Goal: Ask a question

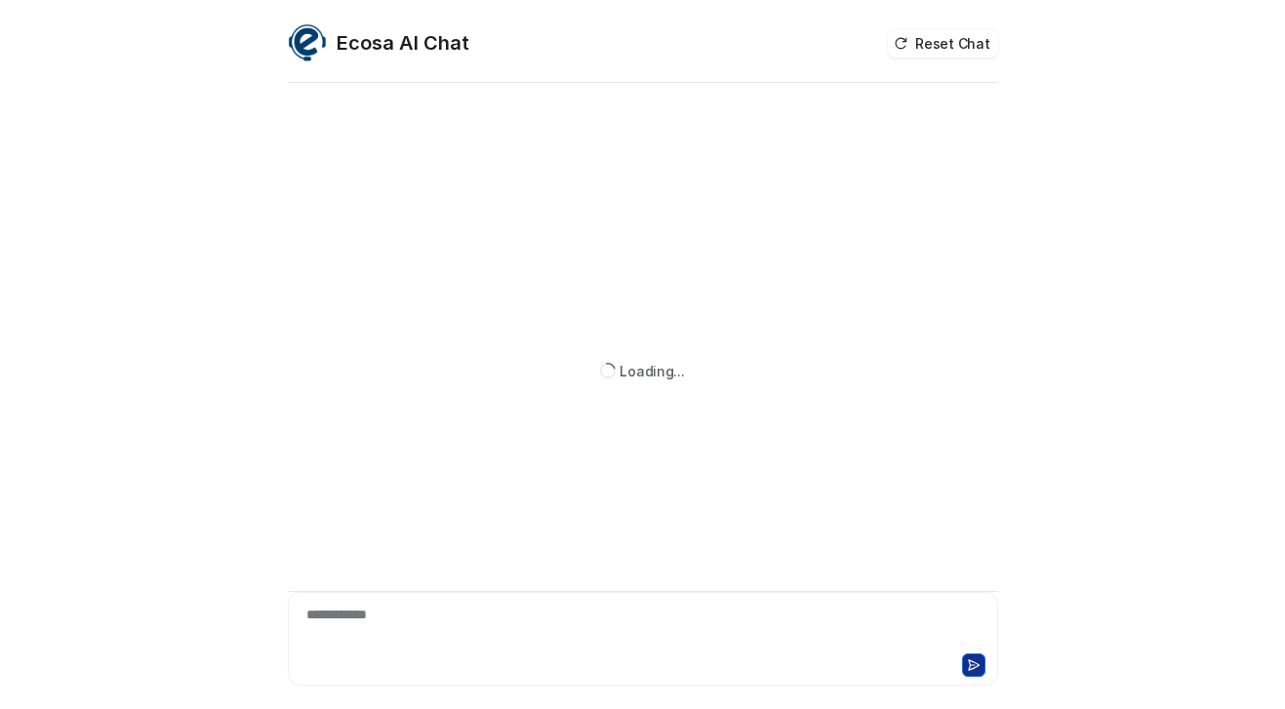
scroll to position [63, 0]
click at [492, 620] on div "**********" at bounding box center [643, 627] width 701 height 45
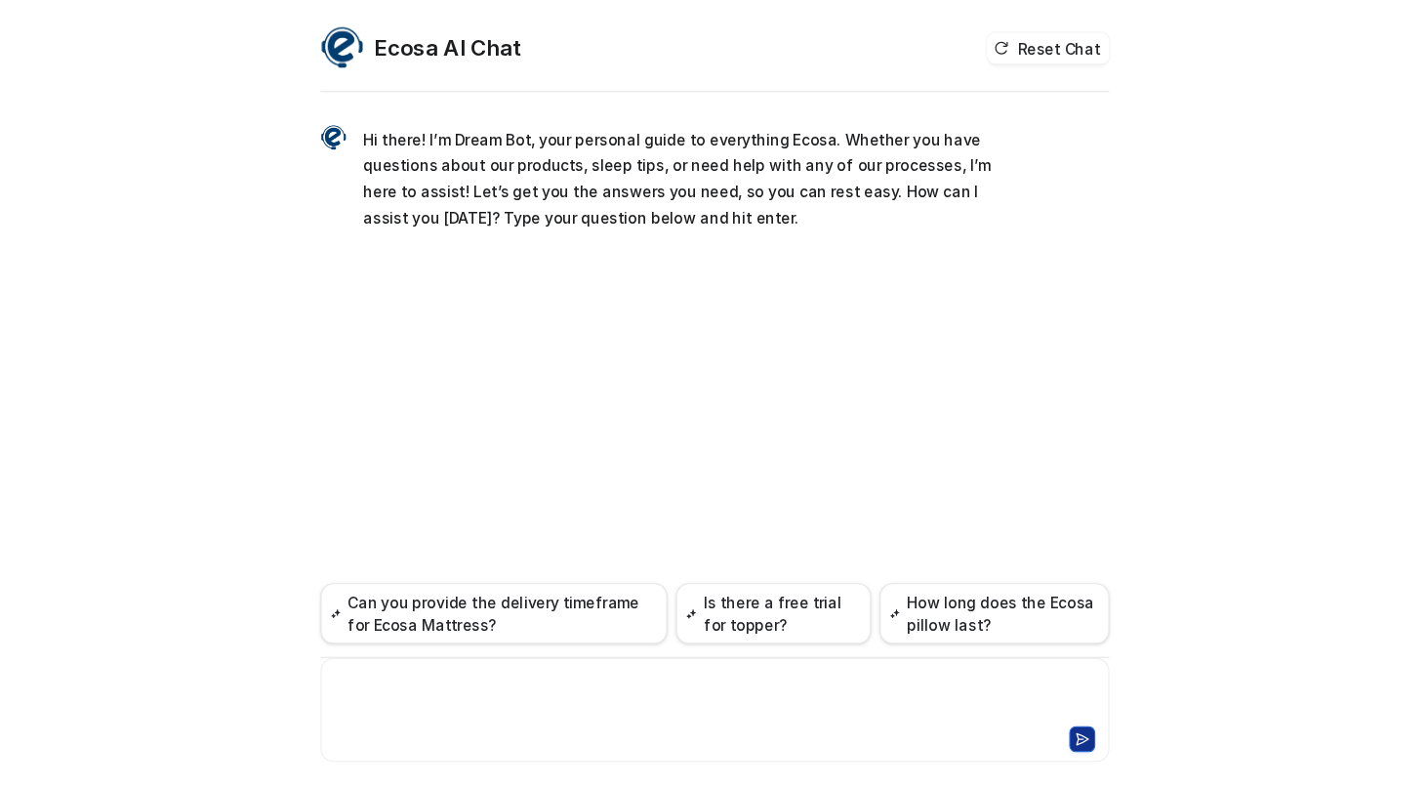
scroll to position [0, 0]
paste div
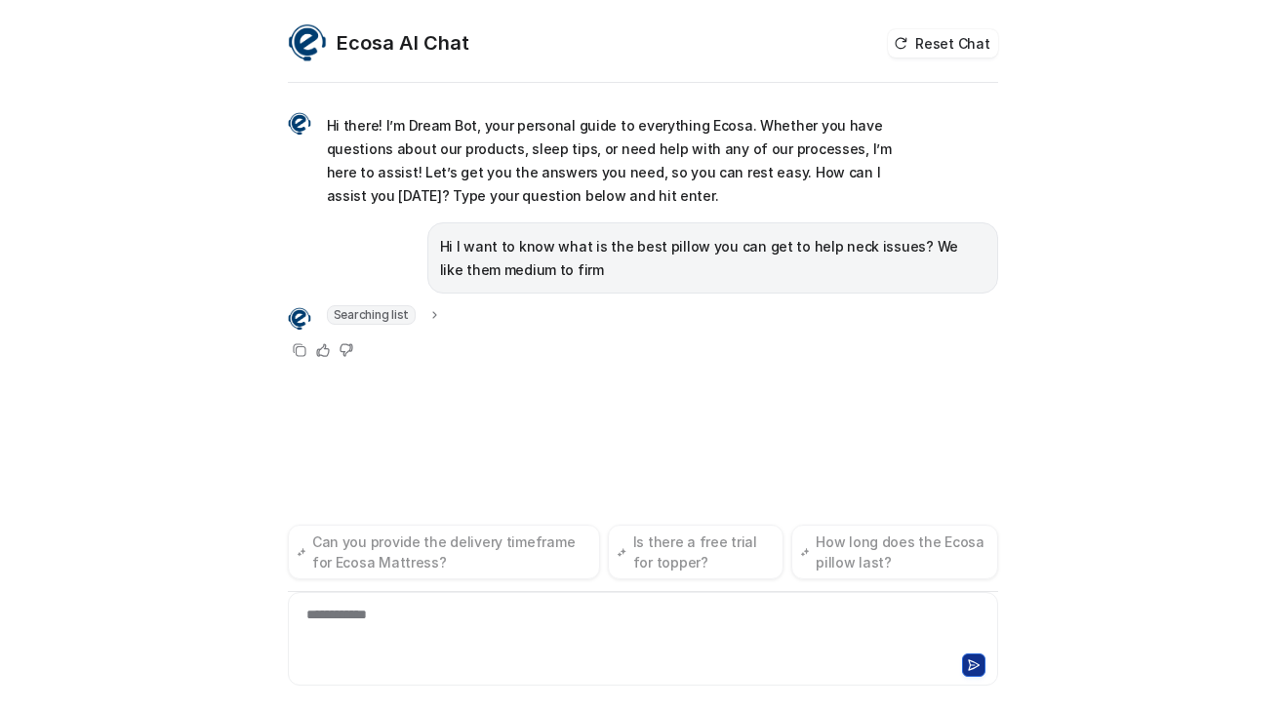
click at [2, 330] on div "**********" at bounding box center [642, 354] width 1285 height 709
click at [429, 613] on div "**********" at bounding box center [643, 627] width 701 height 45
click at [226, 370] on div "Ecosa AI Chat Reset Chat Hi there! I’m Dream Bot, your personal guide to everyt…" at bounding box center [642, 354] width 1285 height 709
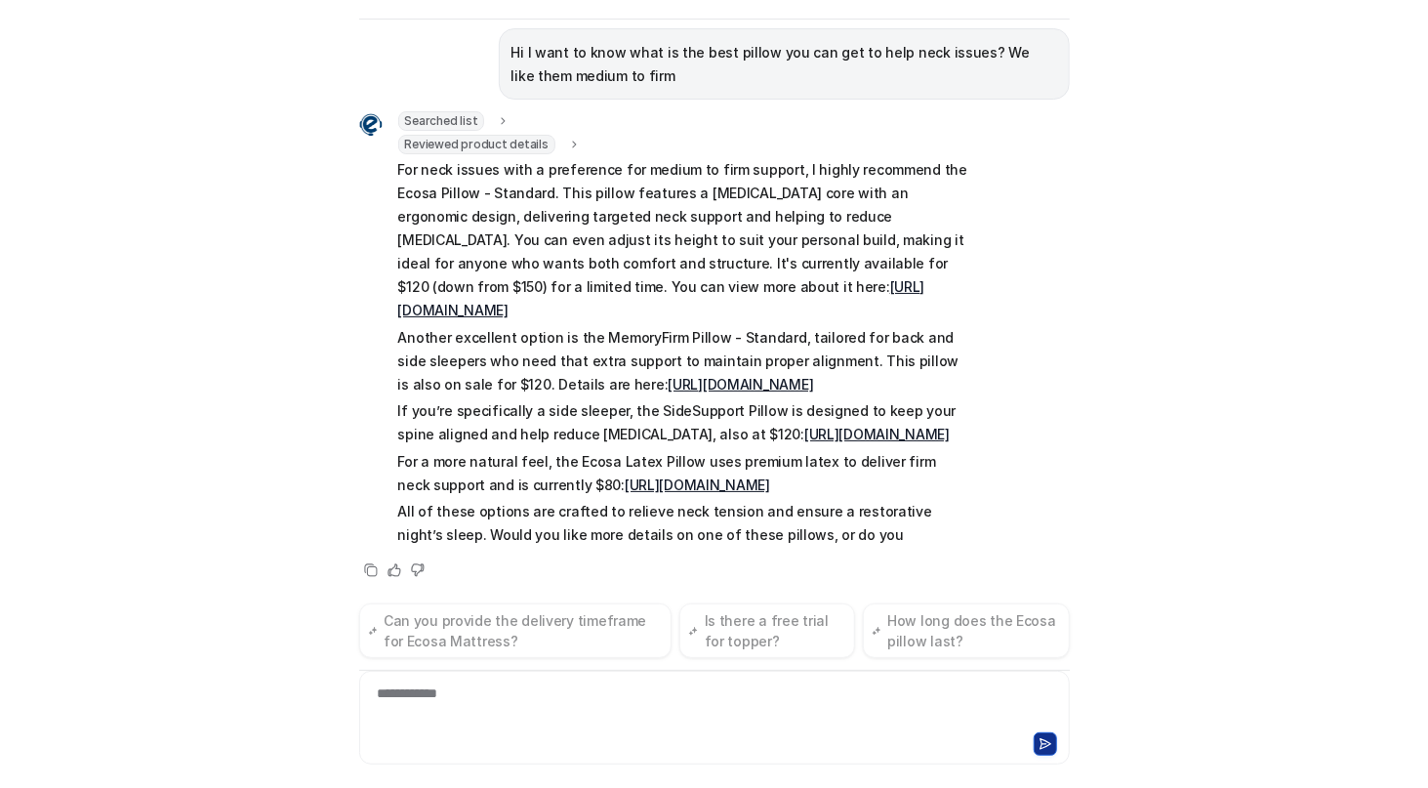
scroll to position [154, 0]
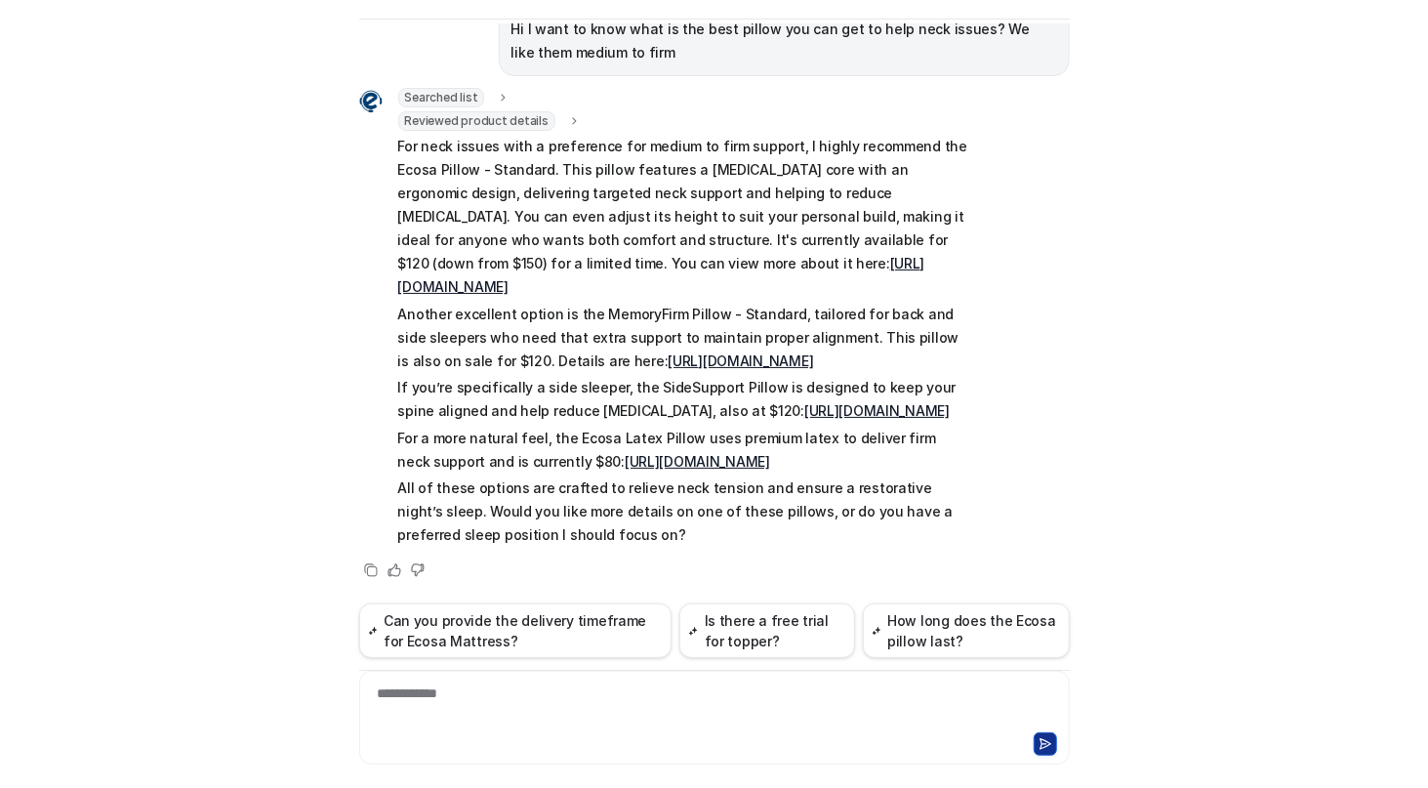
click at [24, 313] on div "Ecosa AI Chat Reset Chat Hi there! I’m Dream Bot, your personal guide to everyt…" at bounding box center [714, 394] width 1428 height 788
click at [59, 374] on div "Ecosa AI Chat Reset Chat Hi there! I’m Dream Bot, your personal guide to everyt…" at bounding box center [714, 394] width 1428 height 788
click at [533, 700] on div at bounding box center [714, 705] width 701 height 45
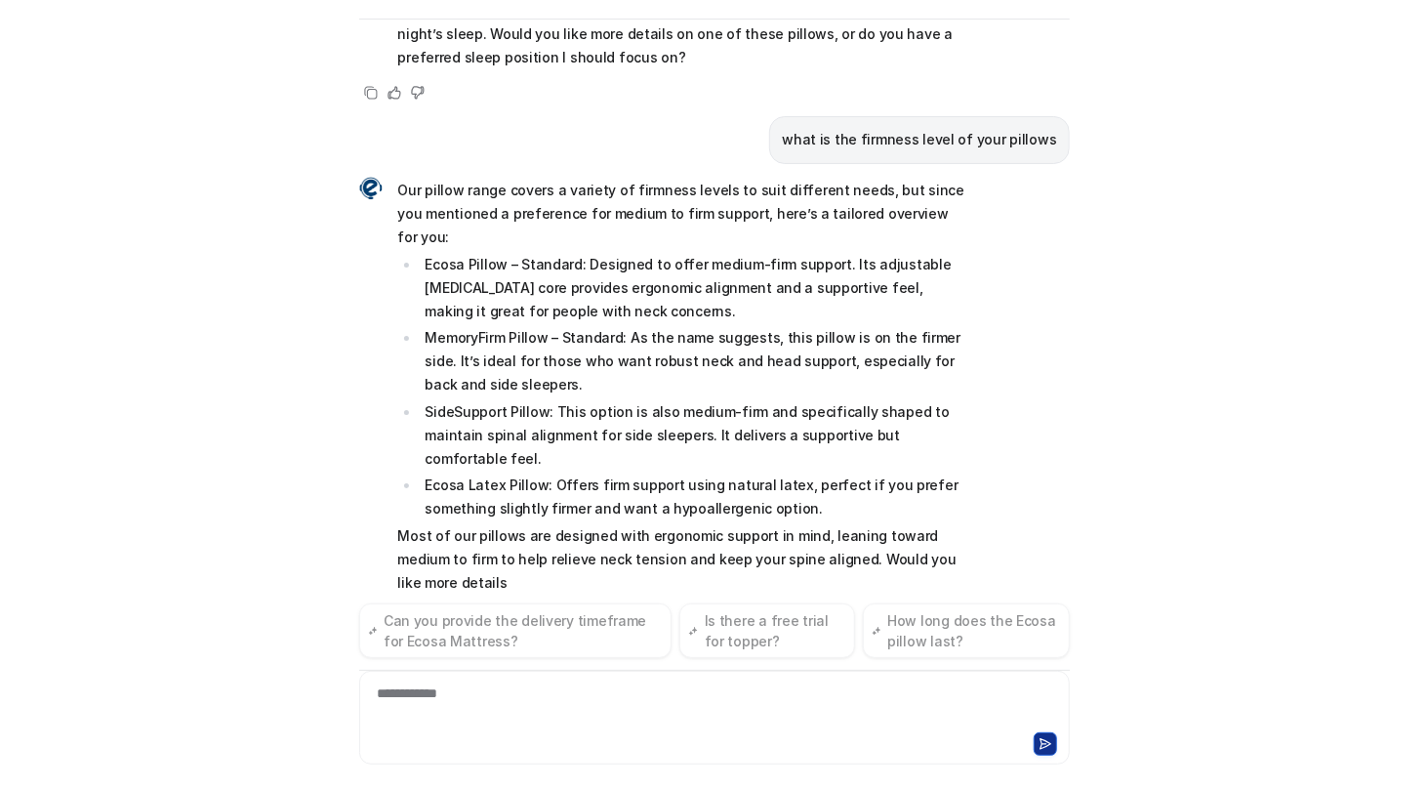
scroll to position [656, 0]
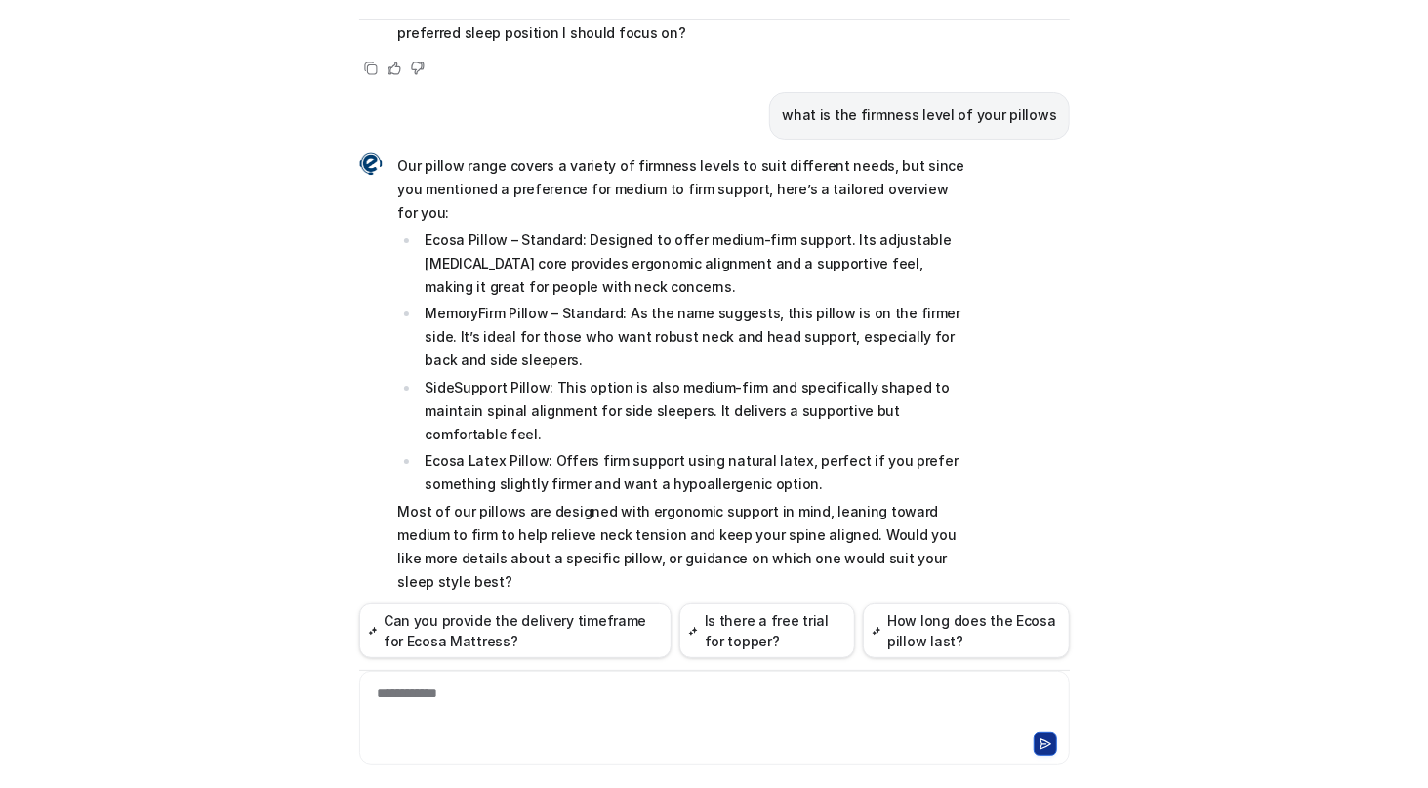
click at [30, 414] on div "Ecosa AI Chat Reset Chat Hi there! I’m Dream Bot, your personal guide to everyt…" at bounding box center [714, 394] width 1428 height 788
click at [109, 700] on div "Ecosa AI Chat Reset Chat Hi there! I’m Dream Bot, your personal guide to everyt…" at bounding box center [714, 394] width 1428 height 788
drag, startPoint x: 32, startPoint y: 725, endPoint x: 340, endPoint y: 501, distance: 380.6
click at [33, 709] on div "Ecosa AI Chat Reset Chat Hi there! I’m Dream Bot, your personal guide to everyt…" at bounding box center [714, 394] width 1428 height 788
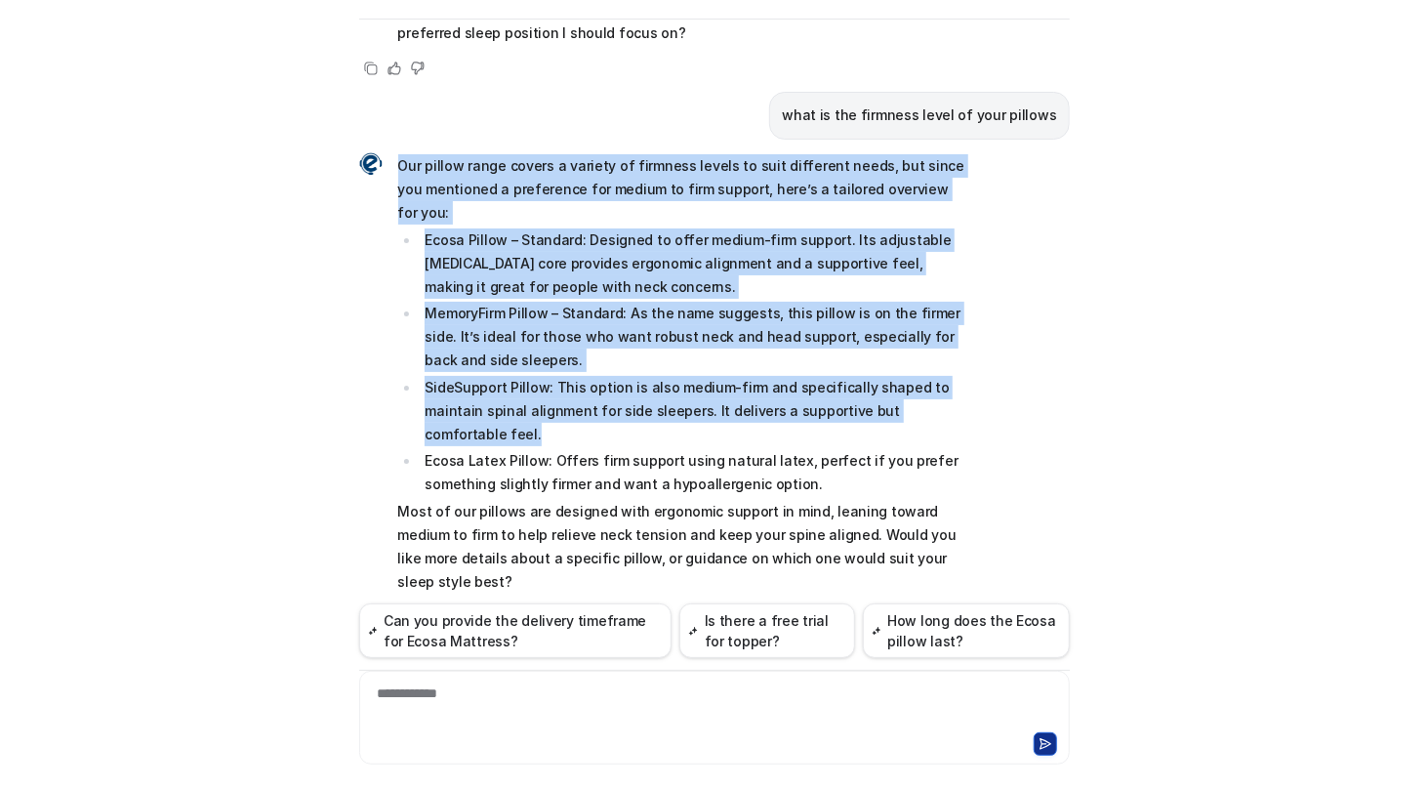
drag, startPoint x: 403, startPoint y: 158, endPoint x: 698, endPoint y: 400, distance: 381.4
click at [698, 400] on span "Our pillow range covers a variety of firmness levels to suit different needs, b…" at bounding box center [683, 373] width 571 height 439
copy span "Our pillow range covers a variety of firmness levels to suit different needs, b…"
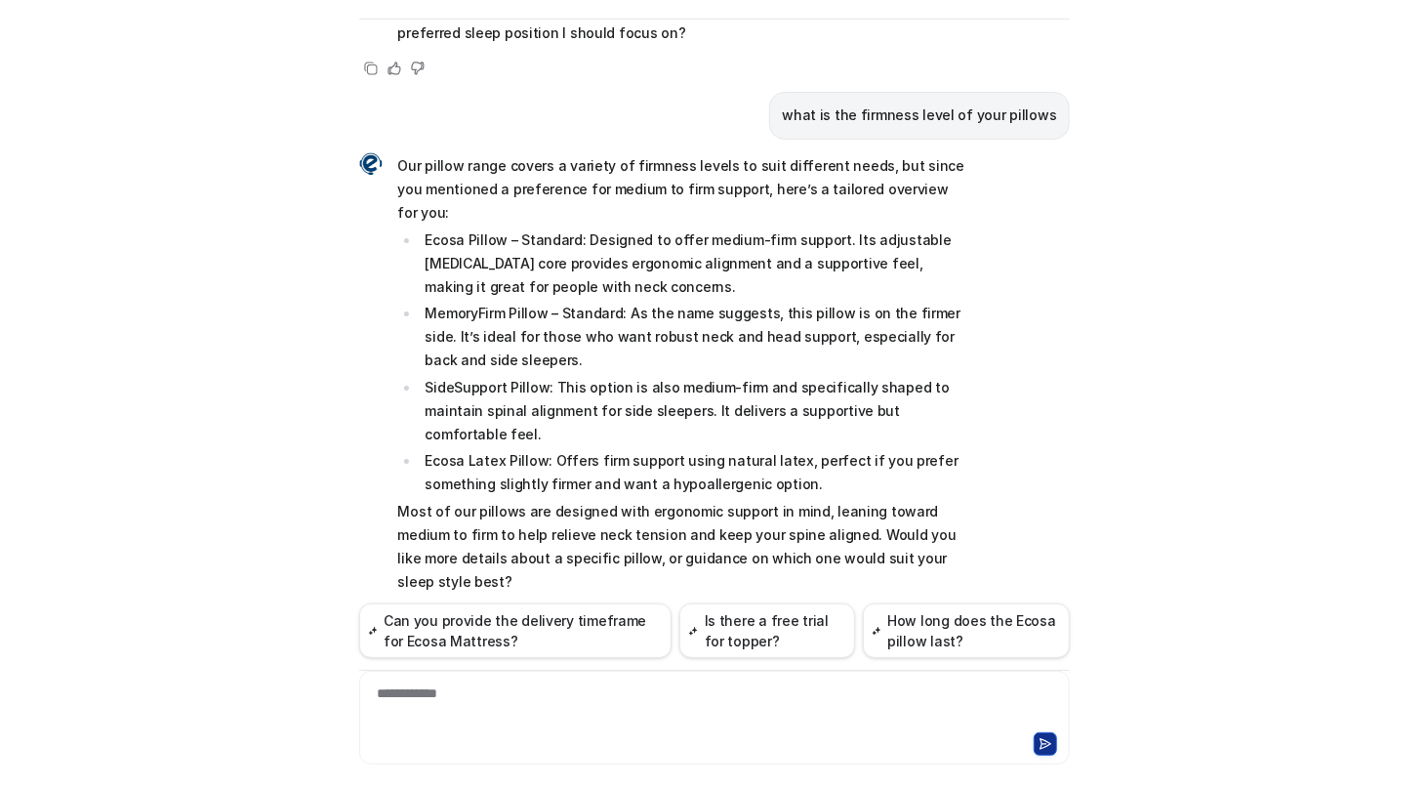
click at [62, 709] on div "Ecosa AI Chat Reset Chat Hi there! I’m Dream Bot, your personal guide to everyt…" at bounding box center [714, 394] width 1428 height 788
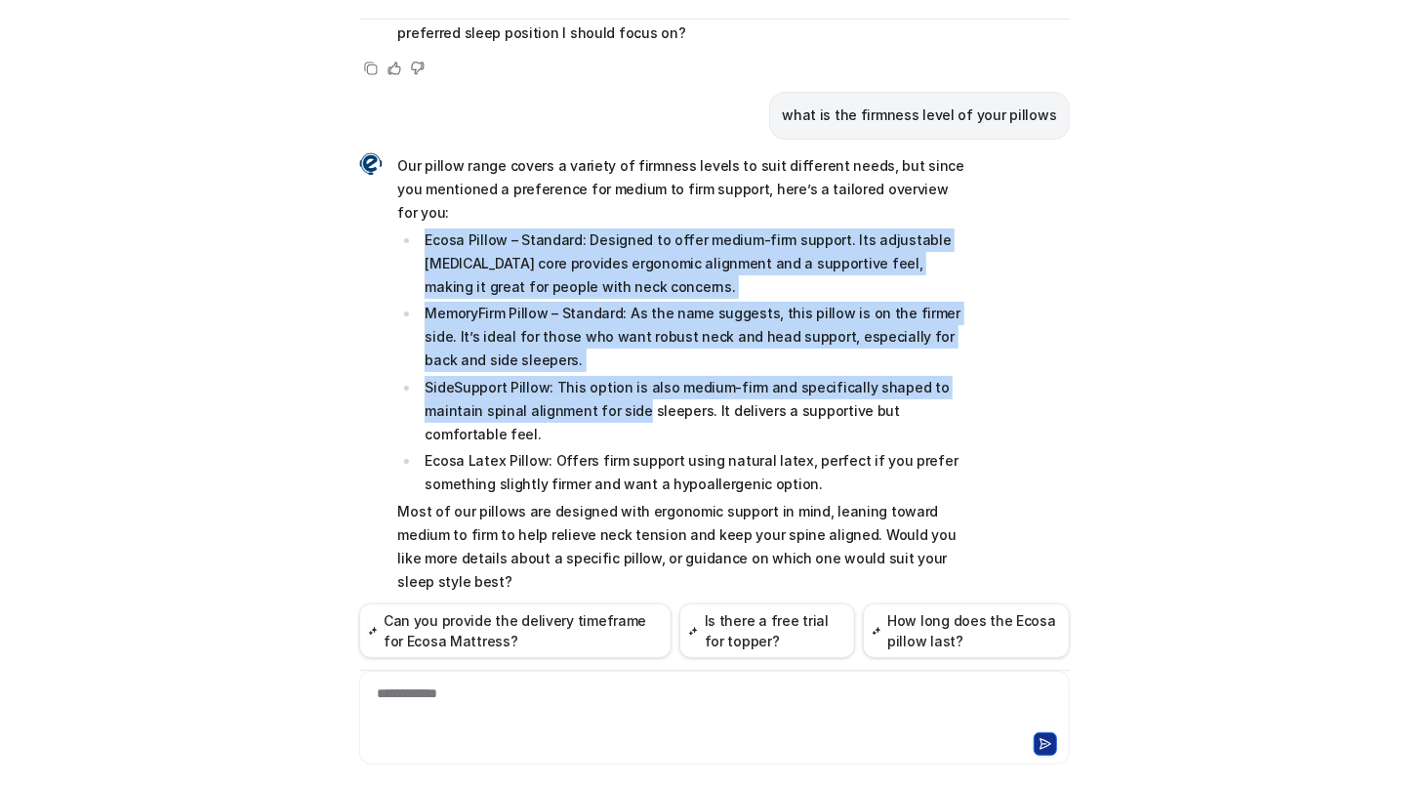
drag, startPoint x: 410, startPoint y: 213, endPoint x: 626, endPoint y: 386, distance: 276.9
click at [626, 386] on ul "Ecosa Pillow – Standard: Designed to offer medium-firm support. Its adjustable …" at bounding box center [683, 362] width 571 height 268
click at [622, 302] on p "MemoryFirm Pillow – Standard: As the name suggests, this pillow is on the firme…" at bounding box center [697, 337] width 544 height 70
click at [622, 305] on p "MemoryFirm Pillow – Standard: As the name suggests, this pillow is on the firme…" at bounding box center [697, 337] width 544 height 70
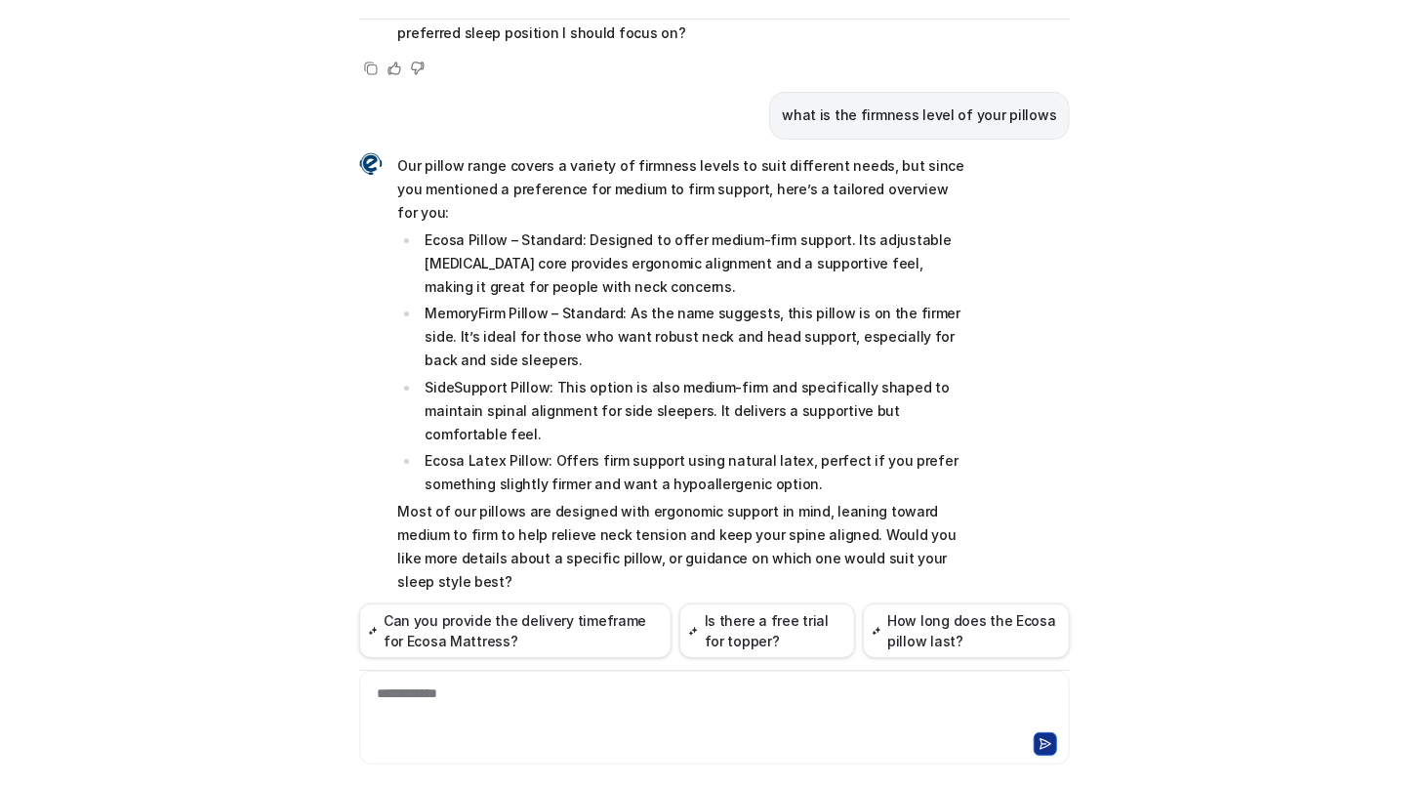
click at [666, 709] on div "**********" at bounding box center [714, 705] width 701 height 45
click at [18, 709] on div "Ecosa AI Chat Reset Chat Hi there! I’m Dream Bot, your personal guide to everyt…" at bounding box center [714, 394] width 1428 height 788
click at [810, 310] on p "MemoryFirm Pillow – Standard: As the name suggests, this pillow is on the firme…" at bounding box center [697, 337] width 544 height 70
drag, startPoint x: 616, startPoint y: 289, endPoint x: 962, endPoint y: 293, distance: 346.5
click at [962, 302] on p "MemoryFirm Pillow – Standard: As the name suggests, this pillow is on the firme…" at bounding box center [697, 337] width 544 height 70
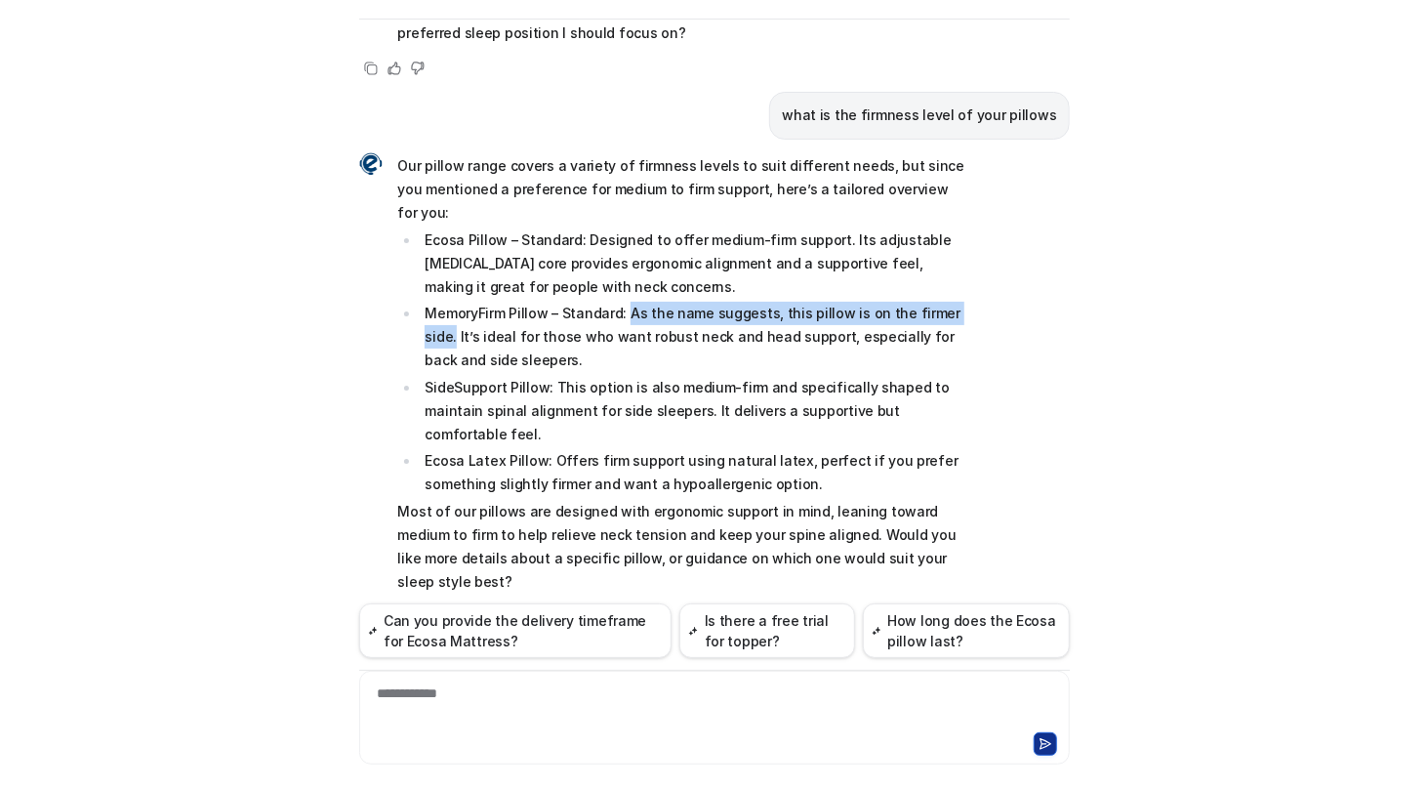
copy p "As the name suggests, this pillow is on the firmer side."
click at [16, 464] on div "Ecosa AI Chat Reset Chat Hi there! I’m Dream Bot, your personal guide to everyt…" at bounding box center [714, 394] width 1428 height 788
click at [61, 541] on div "Ecosa AI Chat Reset Chat Hi there! I’m Dream Bot, your personal guide to everyt…" at bounding box center [714, 394] width 1428 height 788
